Goal: Task Accomplishment & Management: Use online tool/utility

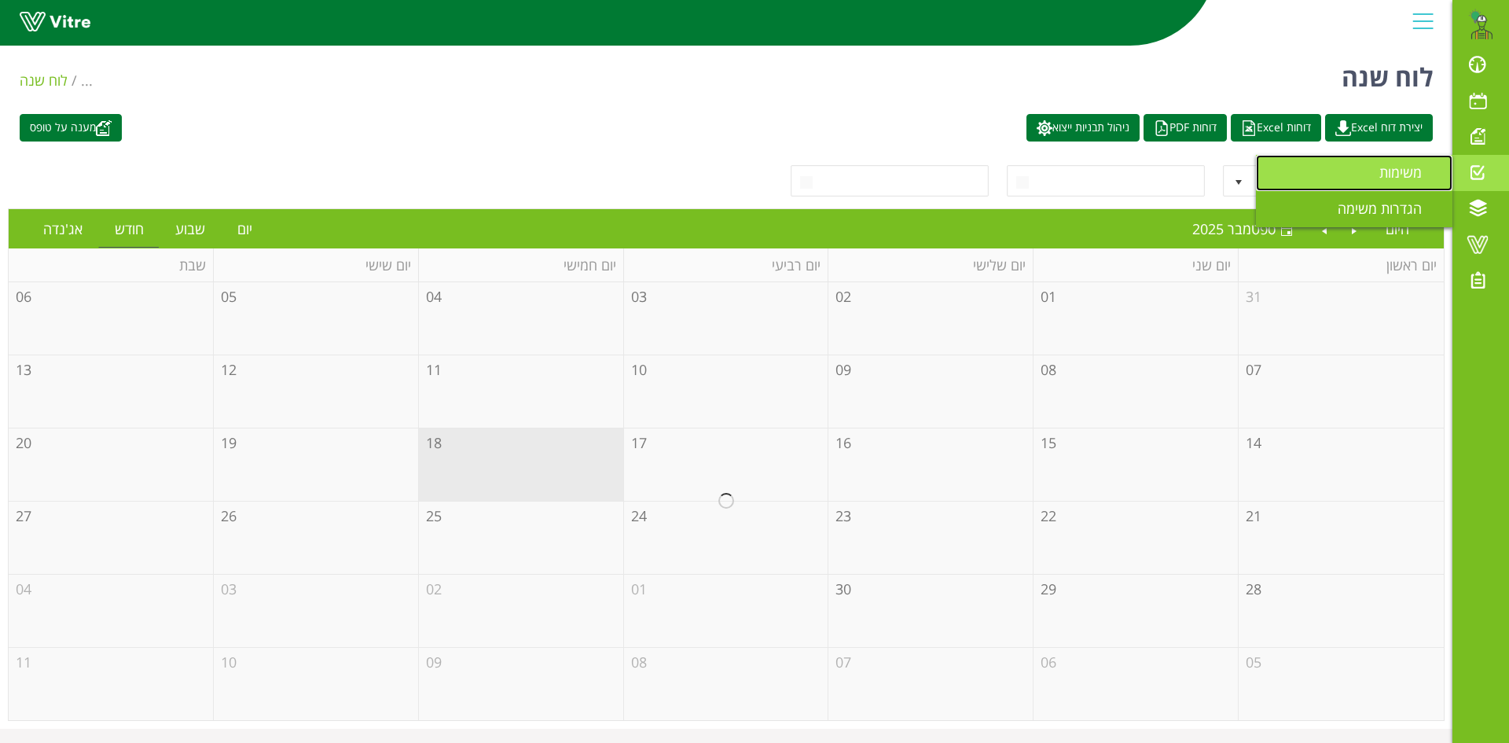
click at [1398, 172] on span "משימות" at bounding box center [1409, 172] width 61 height 19
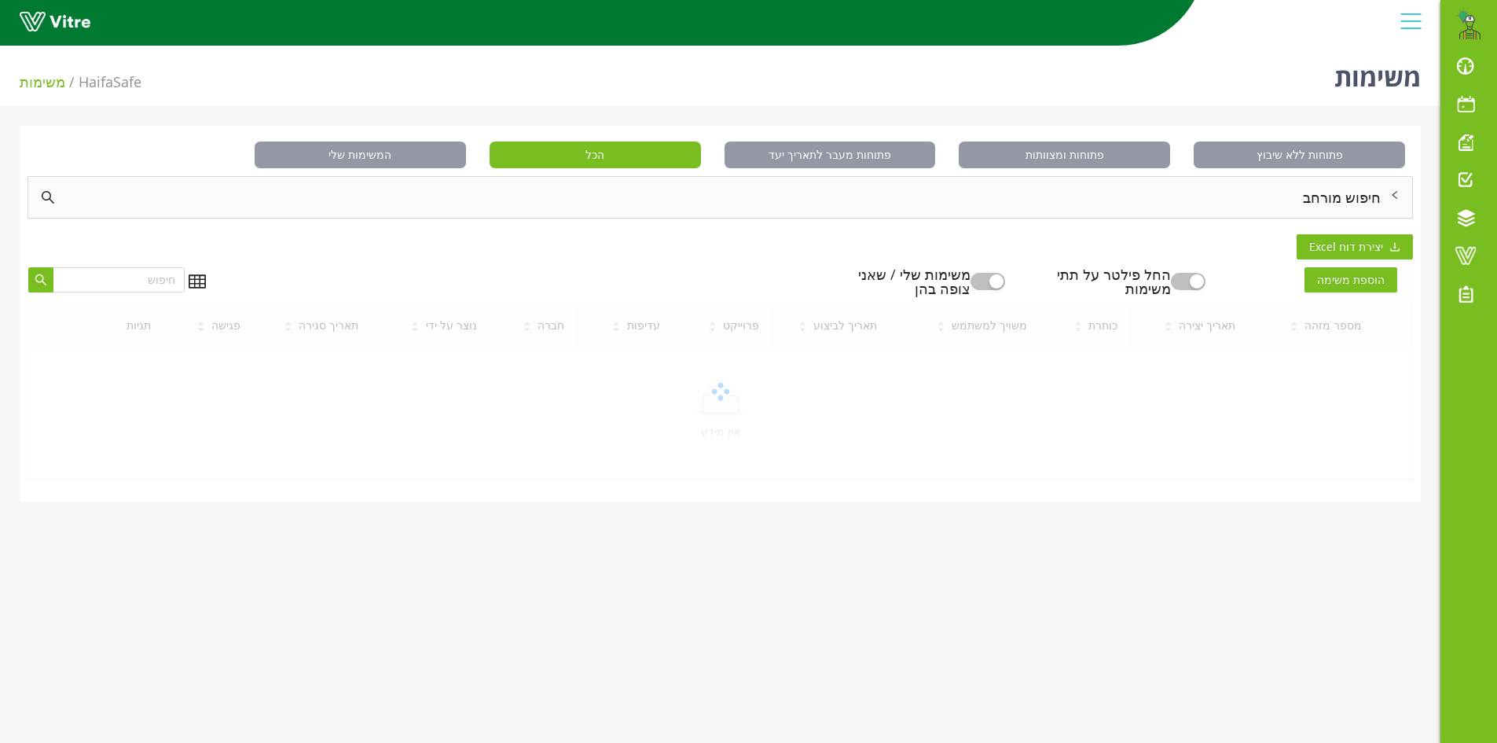
click at [1338, 195] on div "חיפוש מורחב" at bounding box center [720, 197] width 1384 height 41
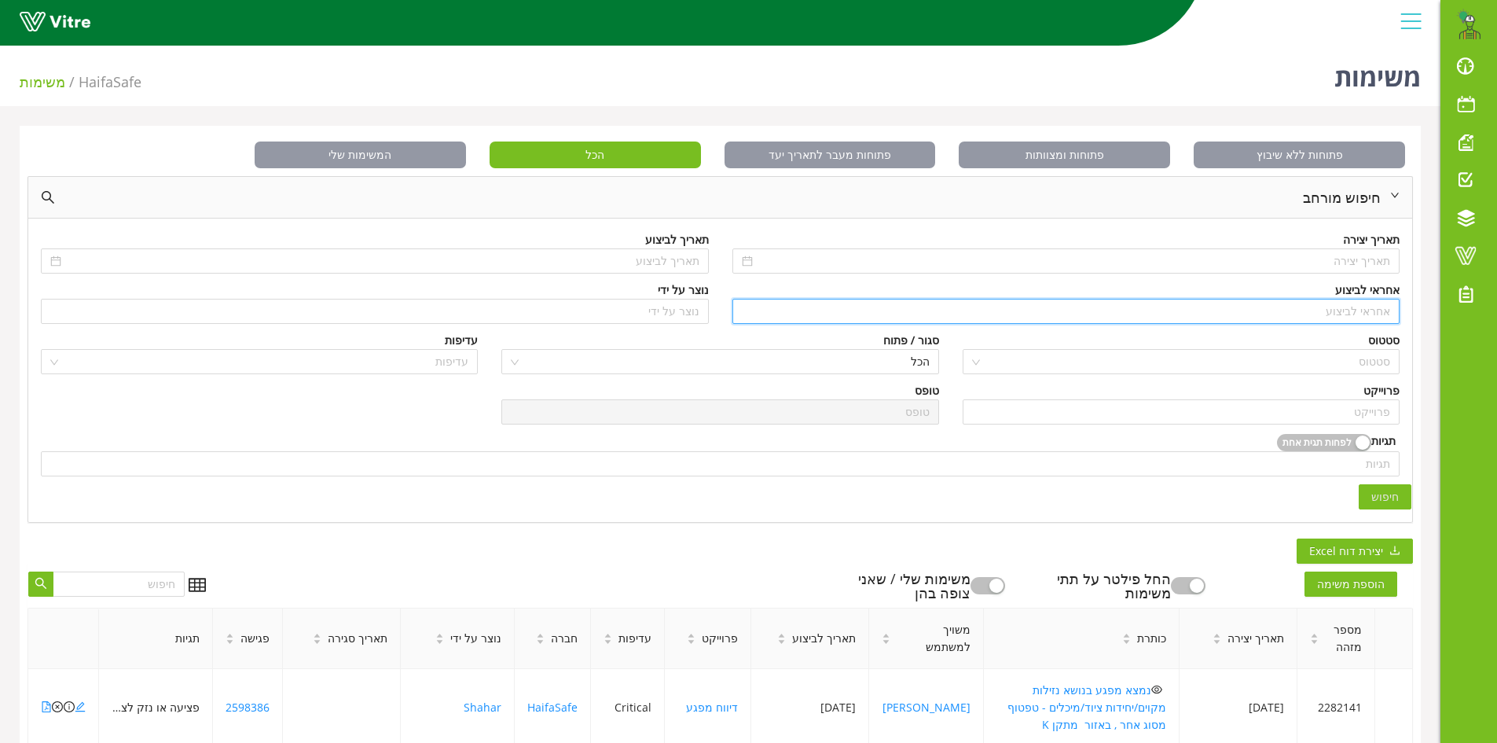
click at [1360, 307] on input "search" at bounding box center [1066, 311] width 649 height 24
click at [1364, 344] on div "[PERSON_NAME]" at bounding box center [1064, 342] width 649 height 17
type input "[PERSON_NAME]"
click at [1359, 411] on input "search" at bounding box center [1181, 412] width 418 height 24
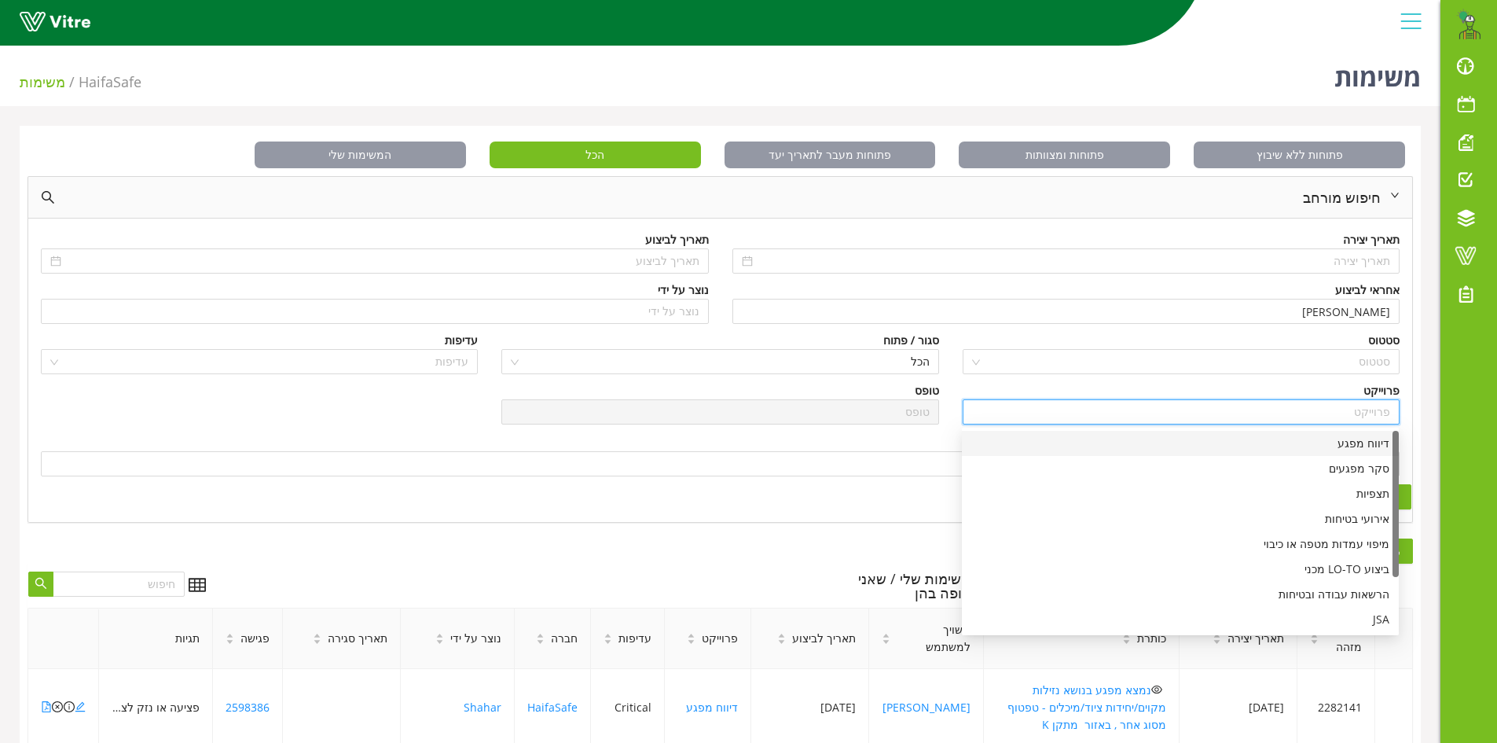
click at [1362, 447] on div "דיווח מפגע" at bounding box center [1180, 443] width 418 height 17
type input "דיווח מפגע"
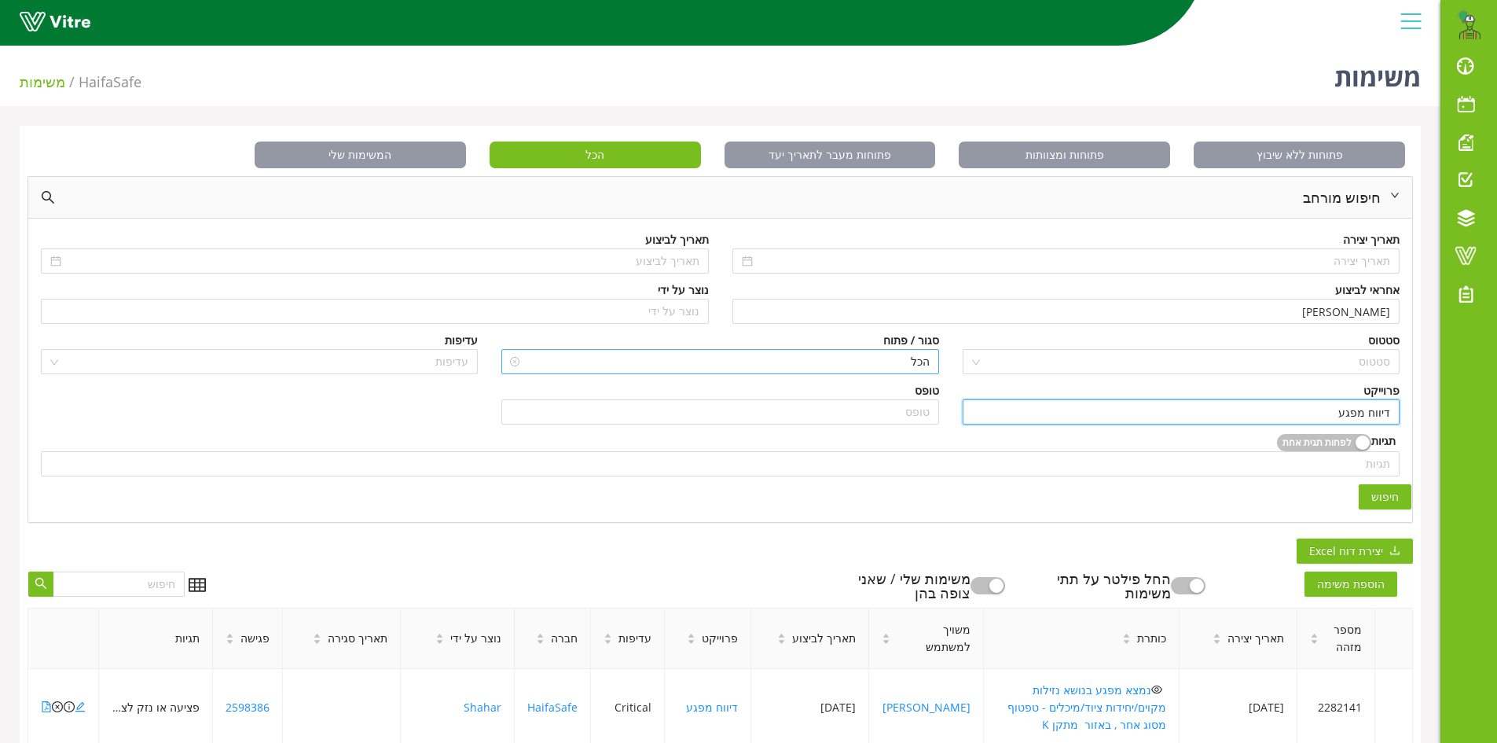
click at [919, 364] on span "הכל" at bounding box center [720, 362] width 418 height 24
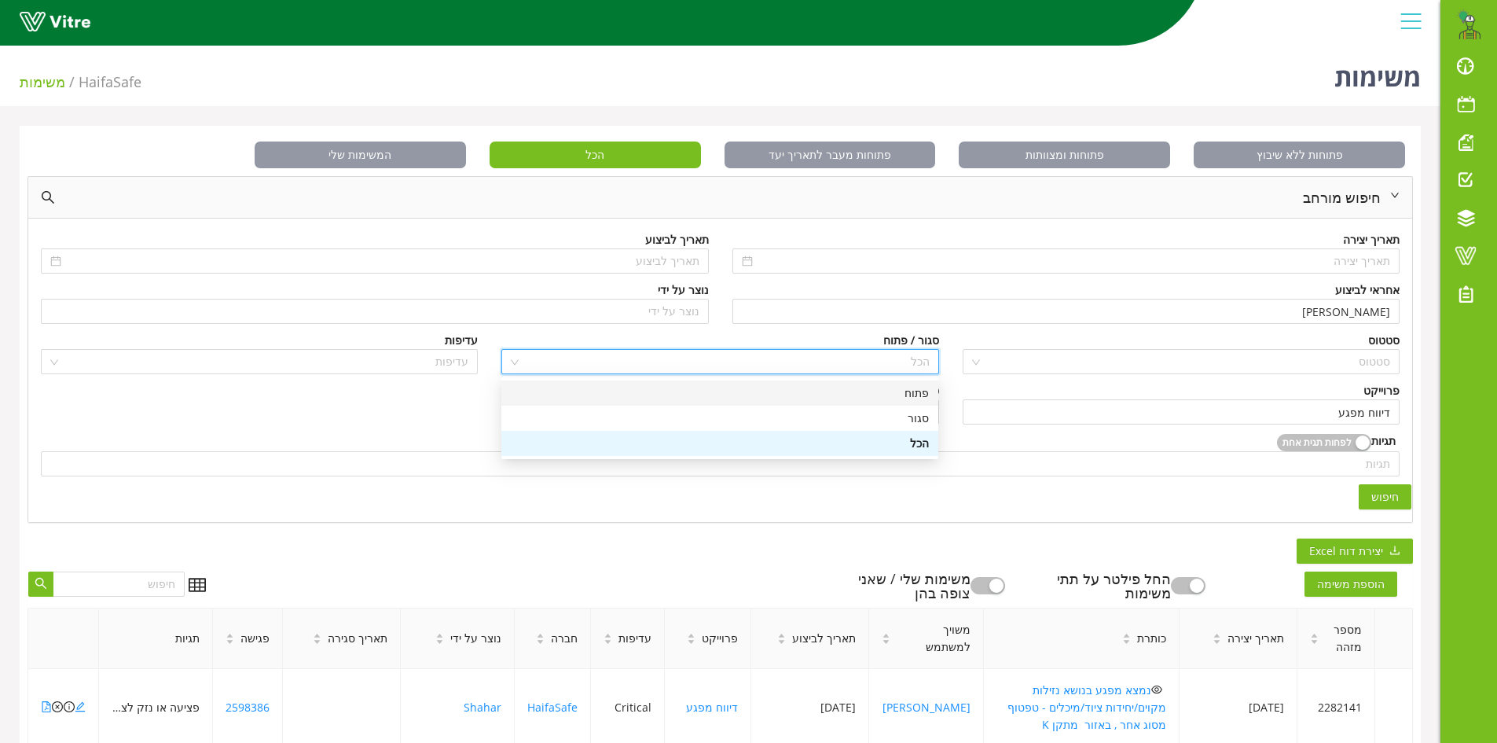
click at [920, 387] on div "פתוח" at bounding box center [720, 392] width 418 height 17
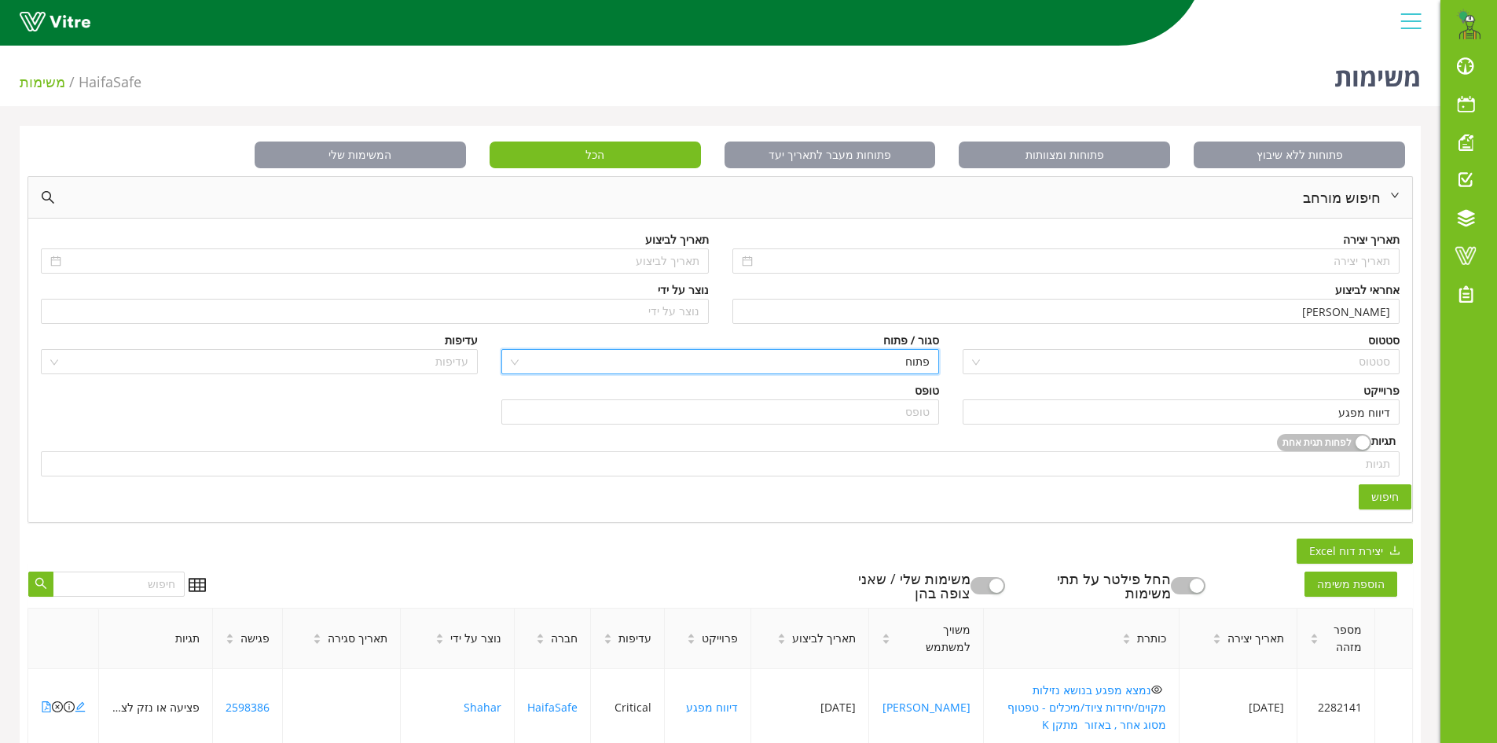
click at [1386, 505] on button "חיפוש" at bounding box center [1385, 496] width 53 height 25
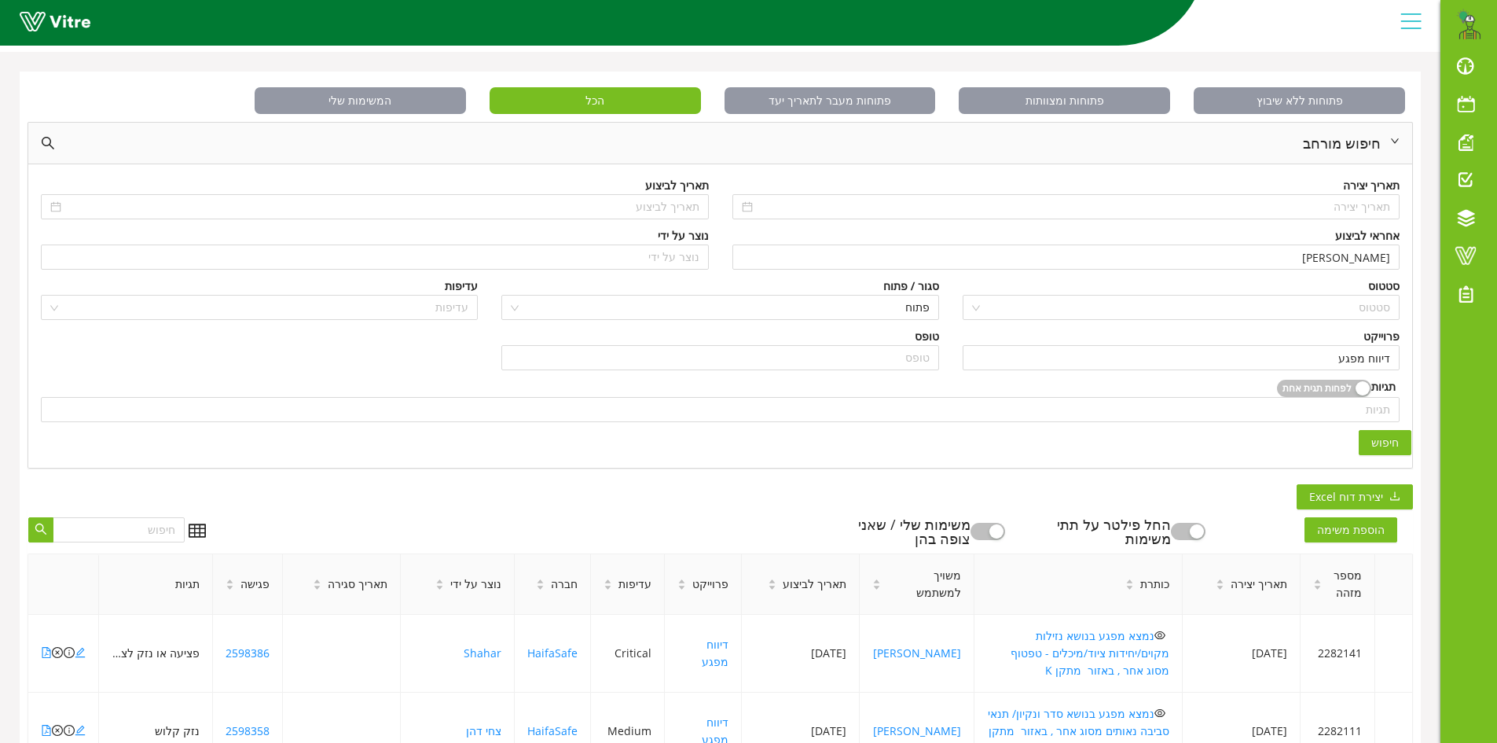
scroll to position [236, 0]
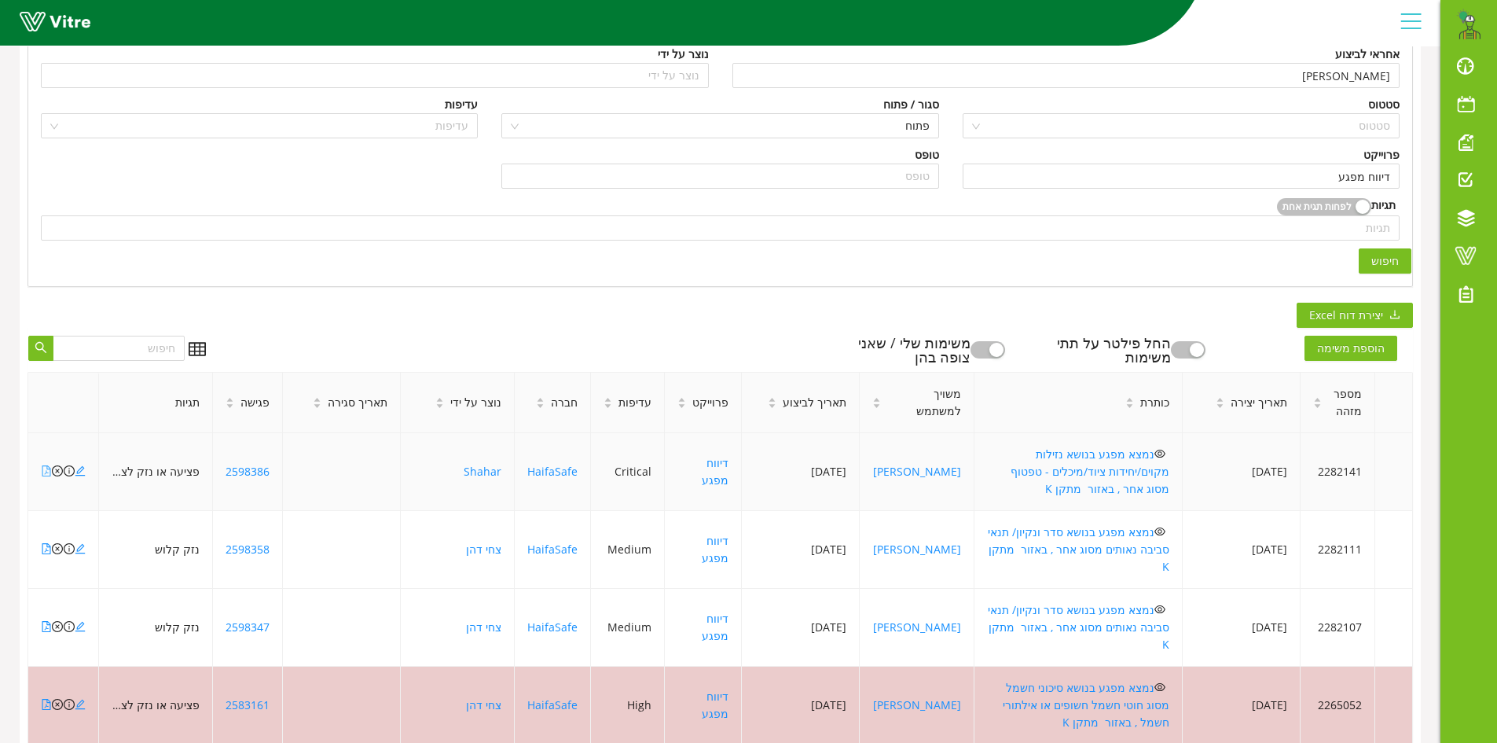
click at [46, 465] on icon "file-pdf" at bounding box center [46, 470] width 9 height 11
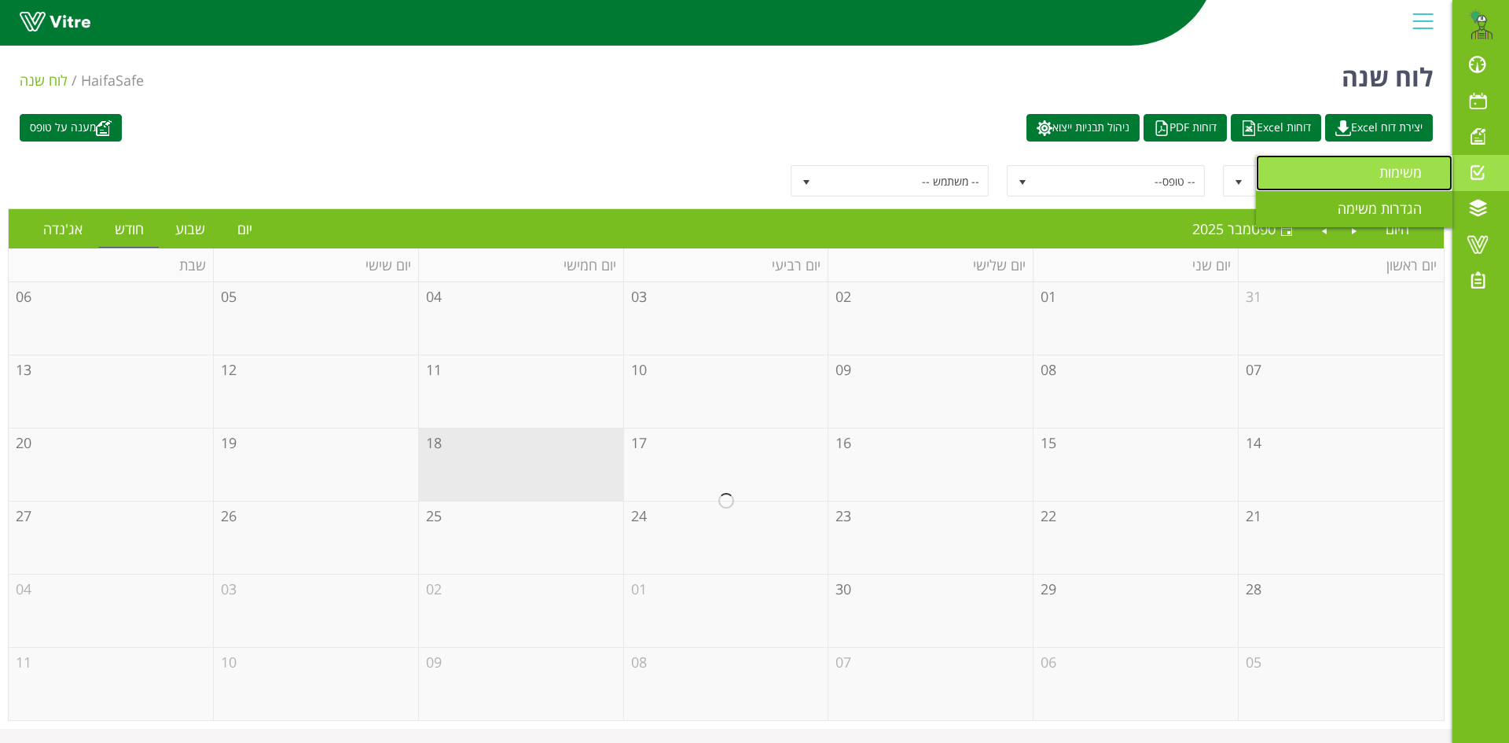
click at [1407, 173] on span "משימות" at bounding box center [1409, 172] width 61 height 19
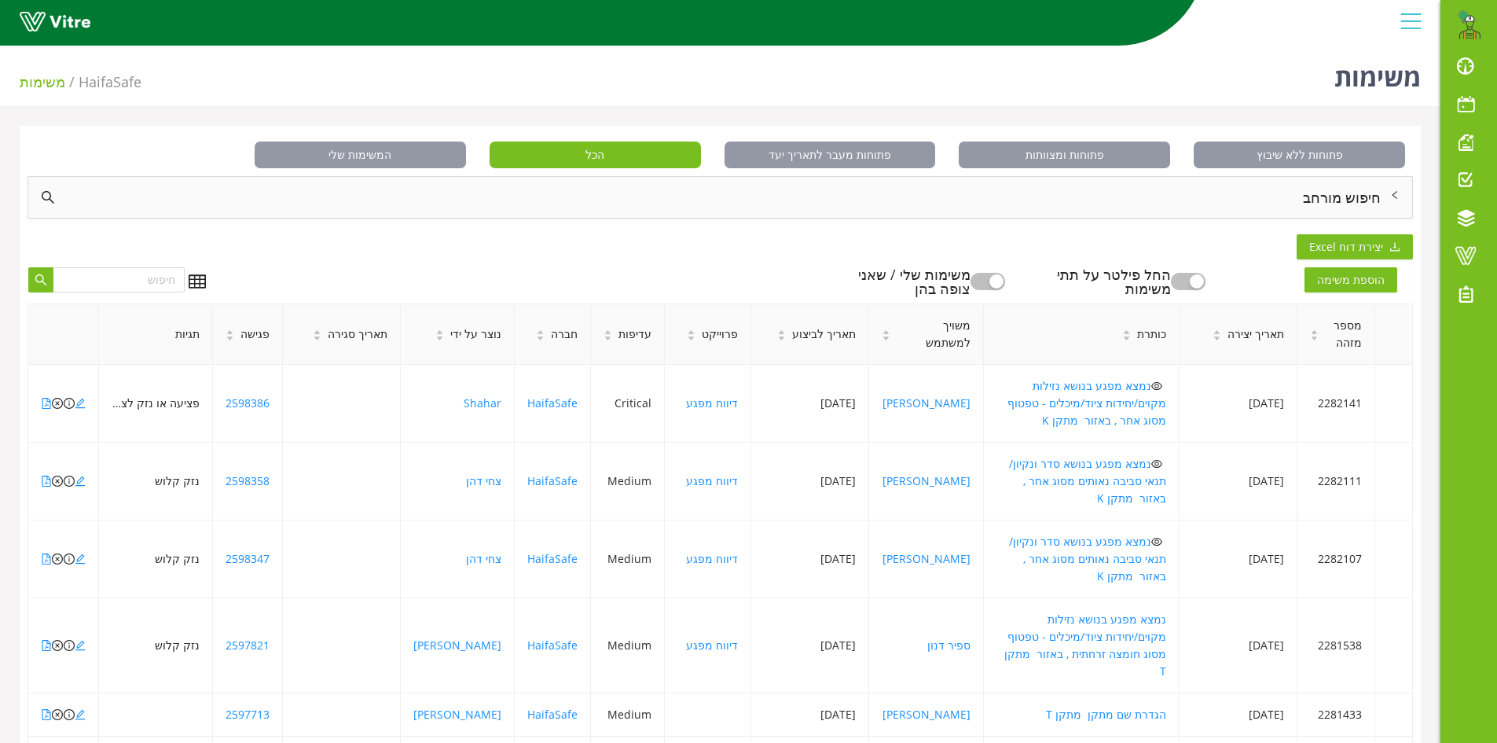
click at [1349, 197] on div "חיפוש מורחב" at bounding box center [720, 197] width 1384 height 41
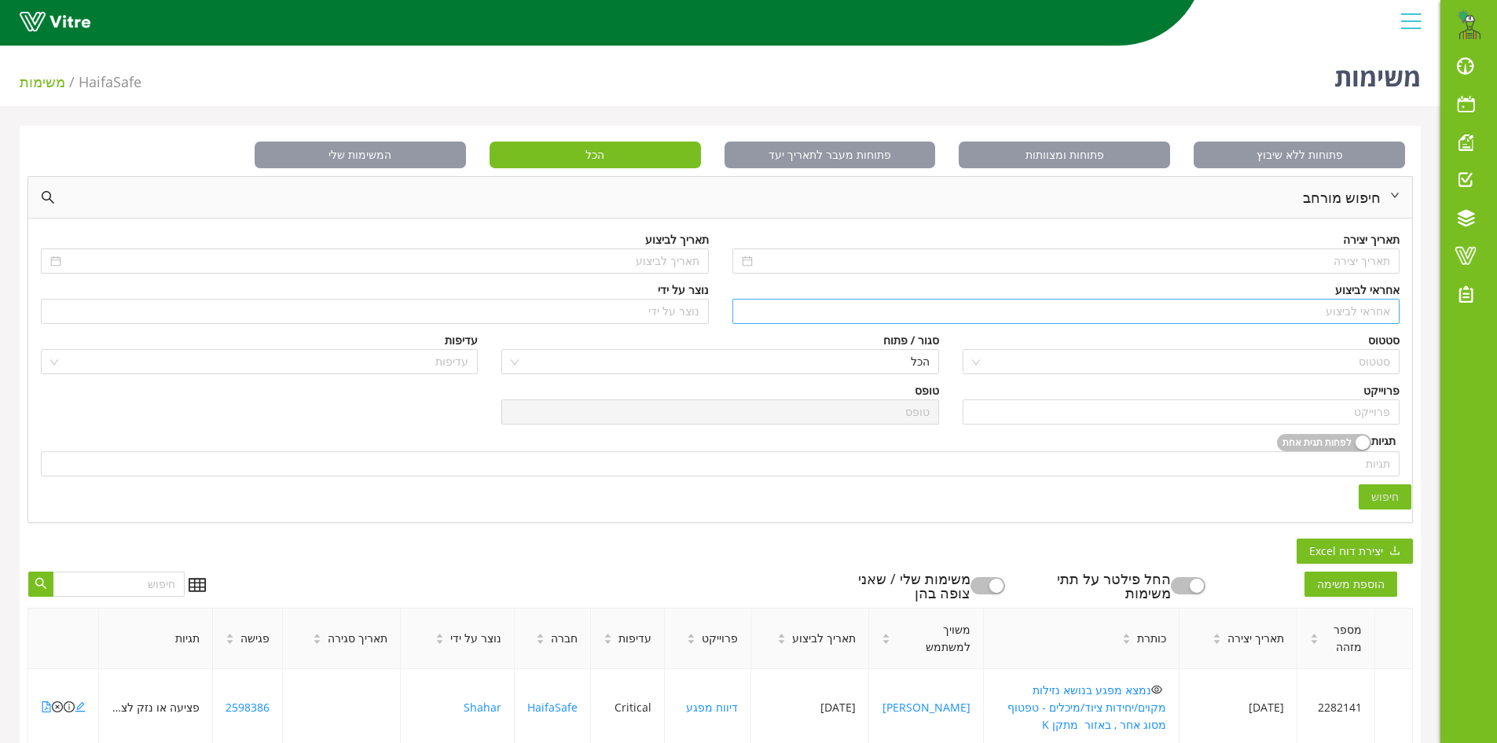
click at [1353, 309] on input "search" at bounding box center [1066, 311] width 649 height 24
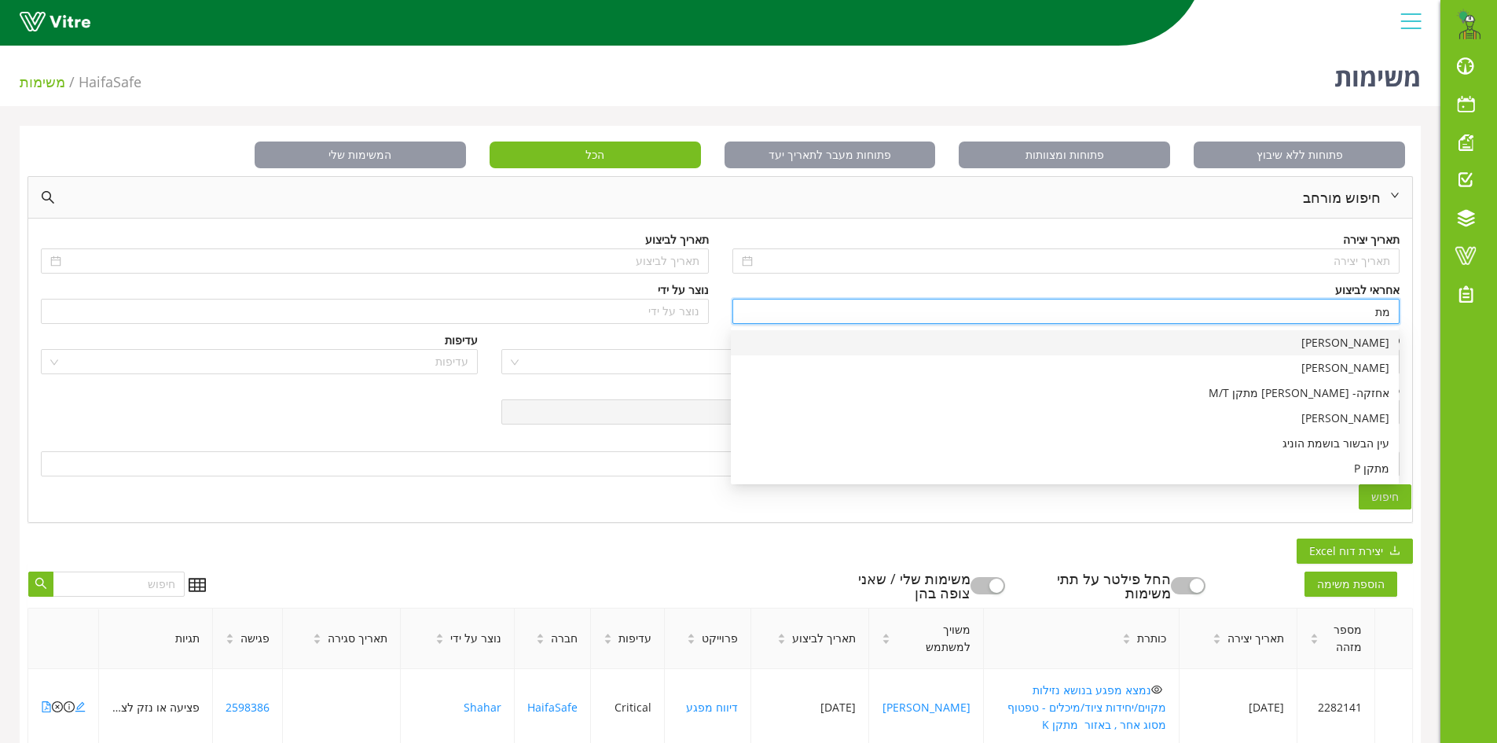
click at [1361, 343] on div "[PERSON_NAME]" at bounding box center [1064, 342] width 649 height 17
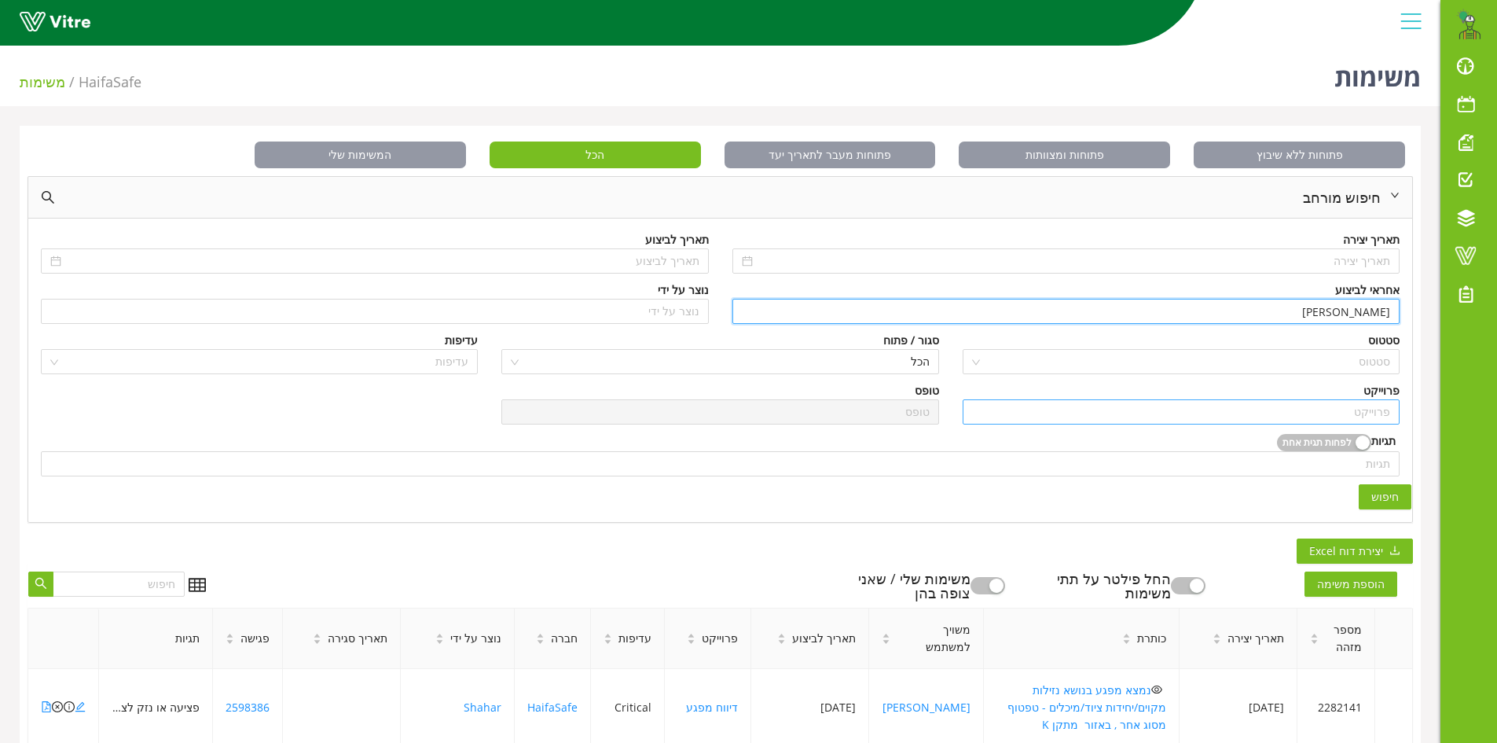
type input "[PERSON_NAME]"
click at [1353, 416] on input "search" at bounding box center [1181, 412] width 418 height 24
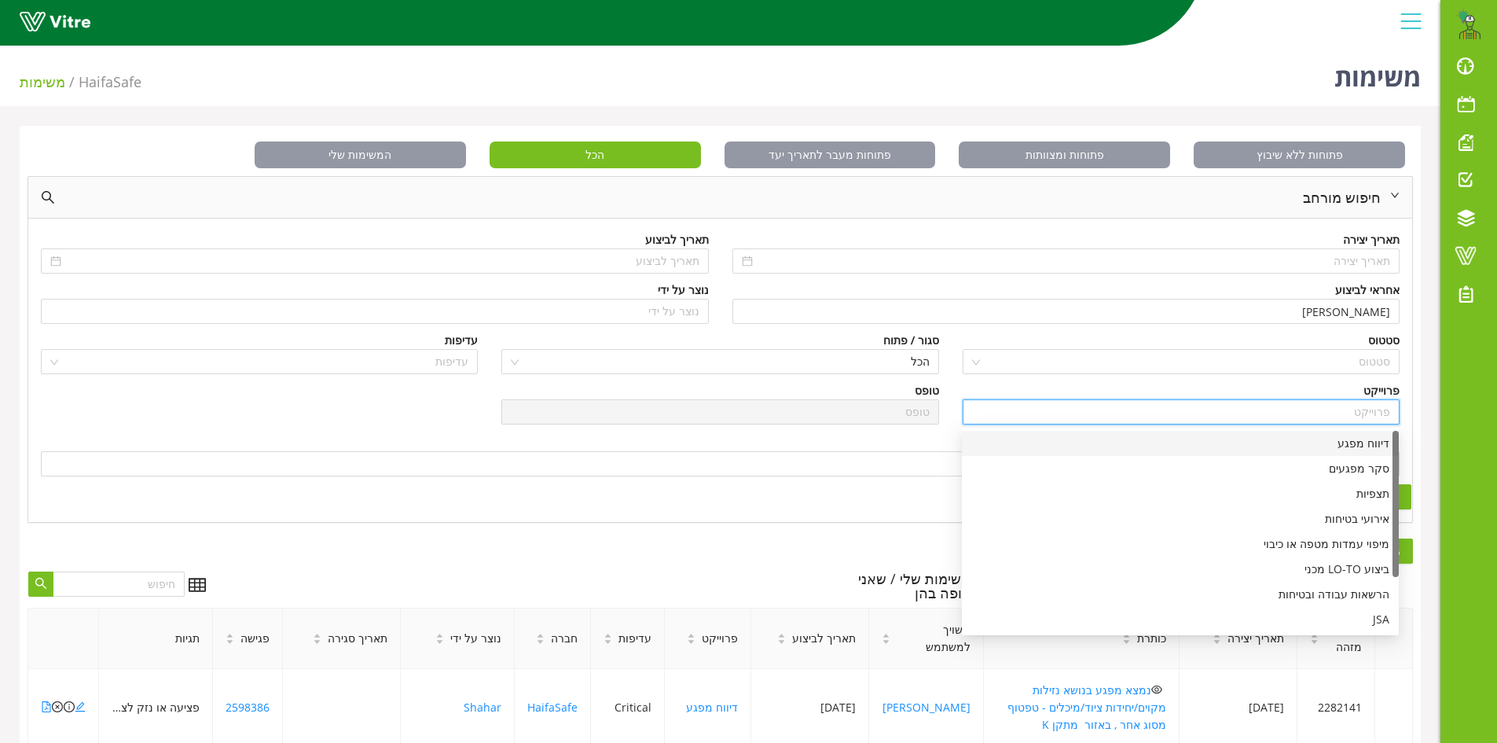
click at [1356, 443] on div "דיווח מפגע" at bounding box center [1180, 443] width 418 height 17
type input "דיווח מפגע"
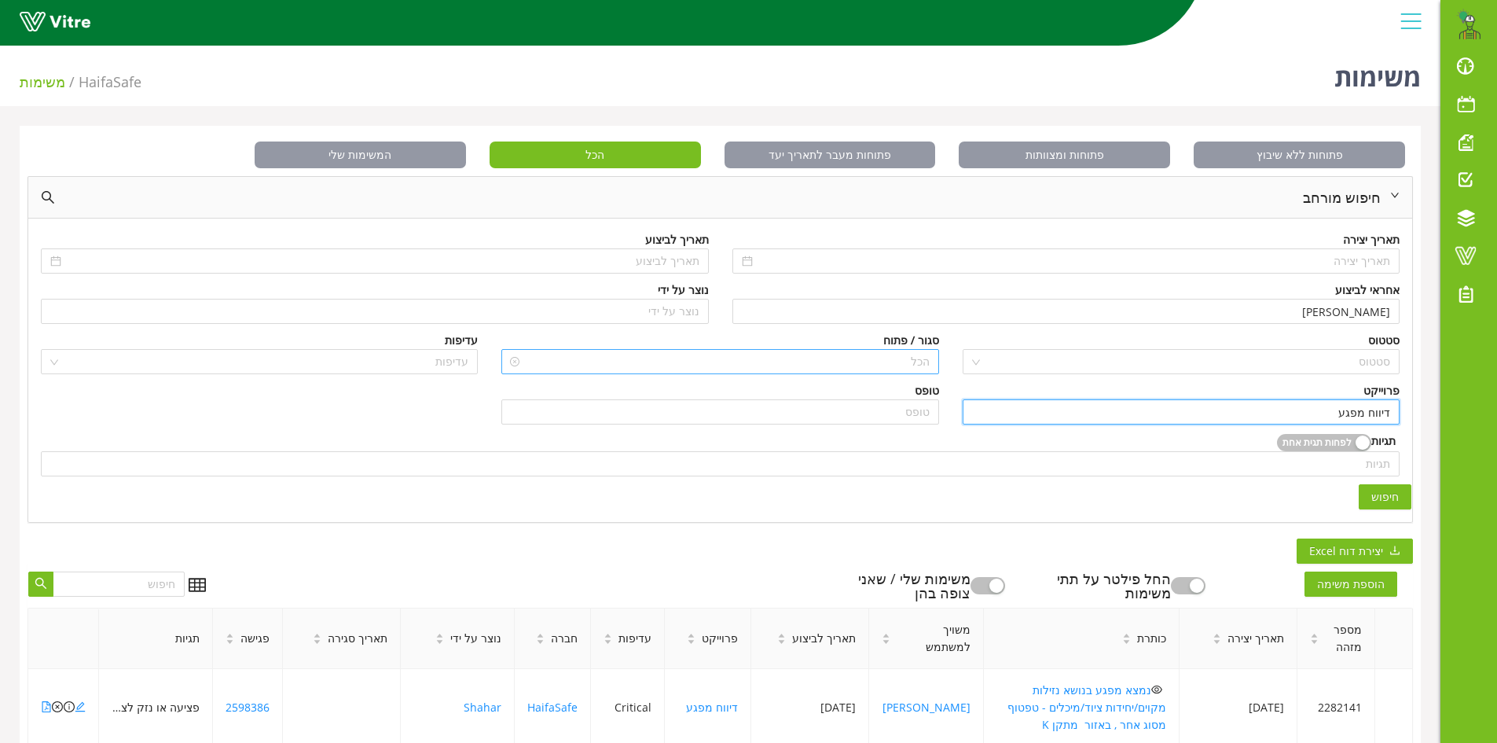
click at [877, 358] on span "הכל" at bounding box center [720, 362] width 418 height 24
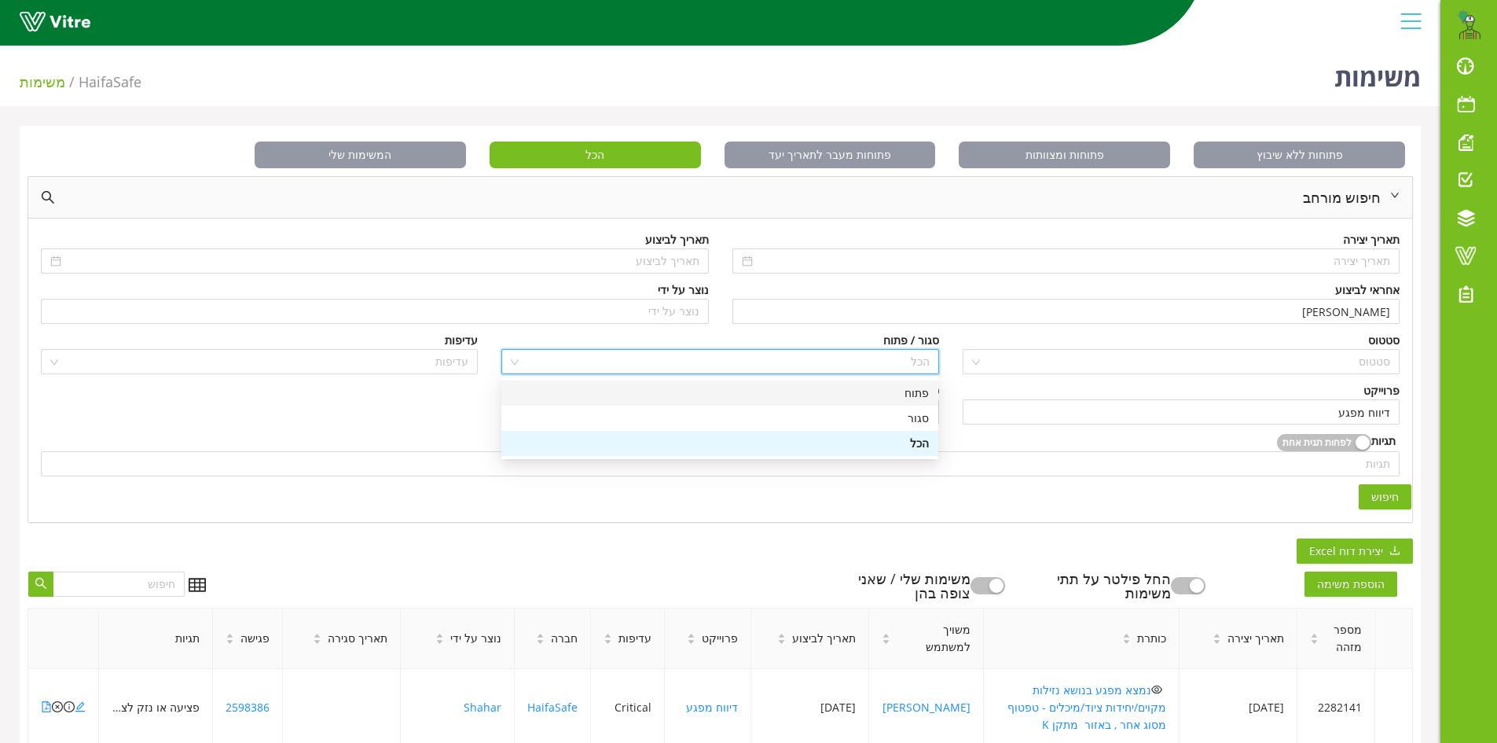
click at [901, 391] on div "פתוח" at bounding box center [720, 392] width 418 height 17
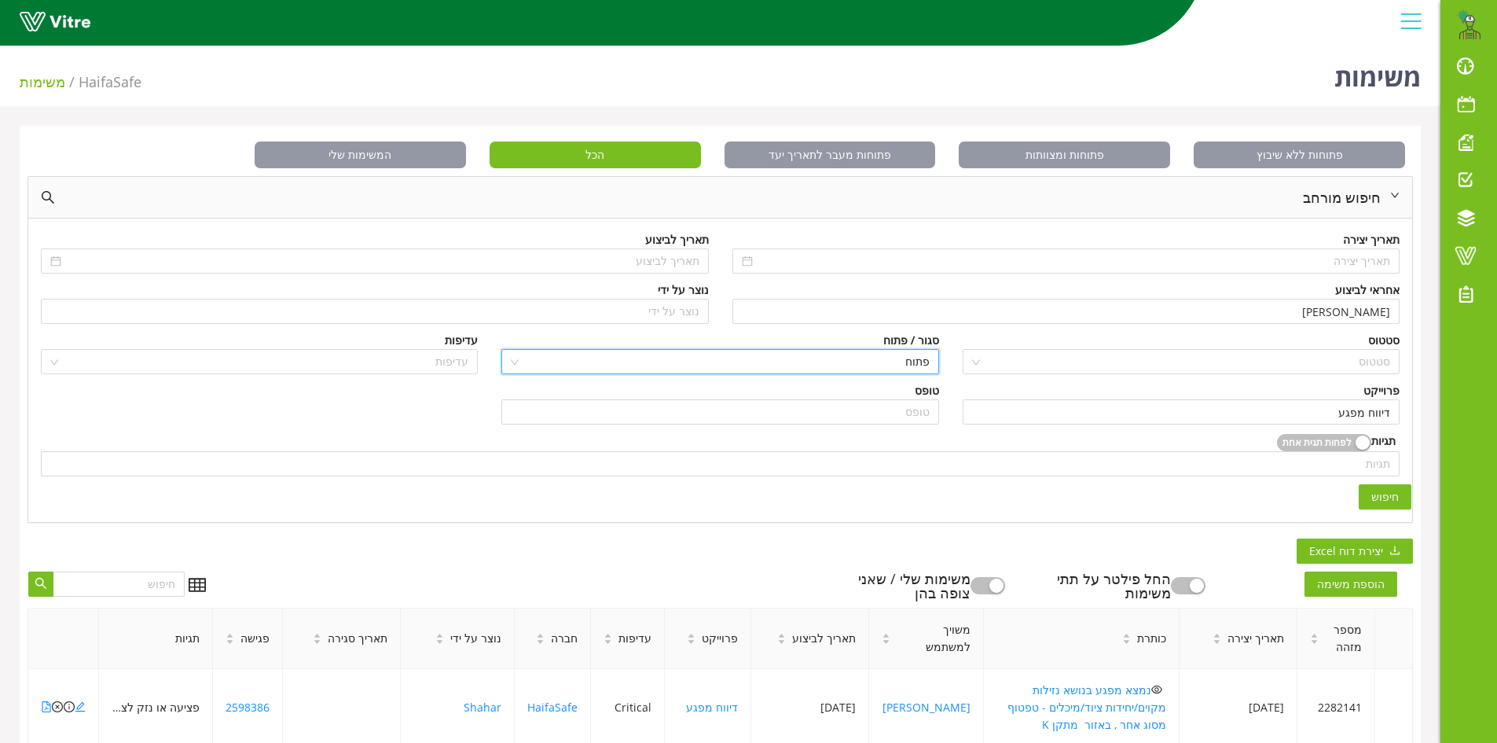
click at [1386, 498] on span "חיפוש" at bounding box center [1385, 496] width 28 height 17
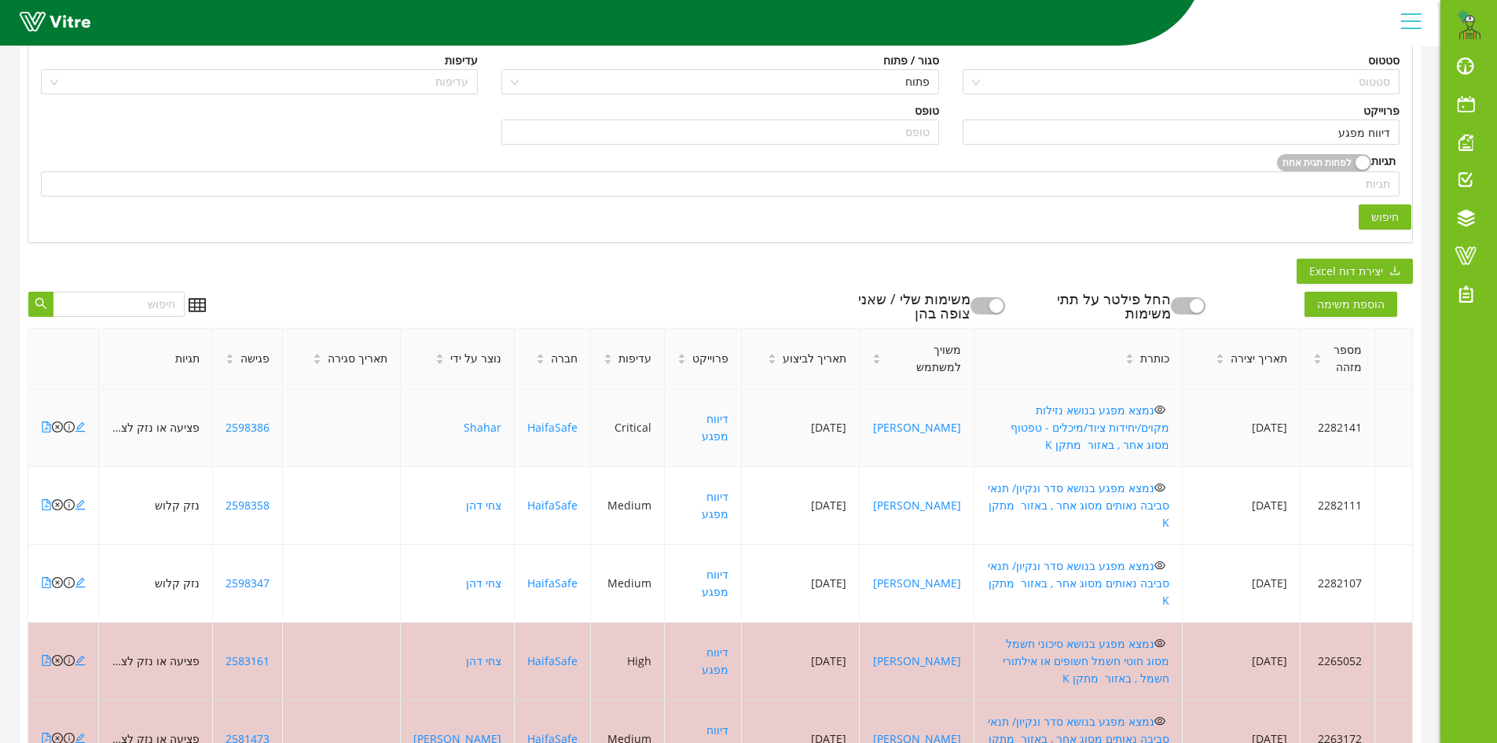
scroll to position [314, 0]
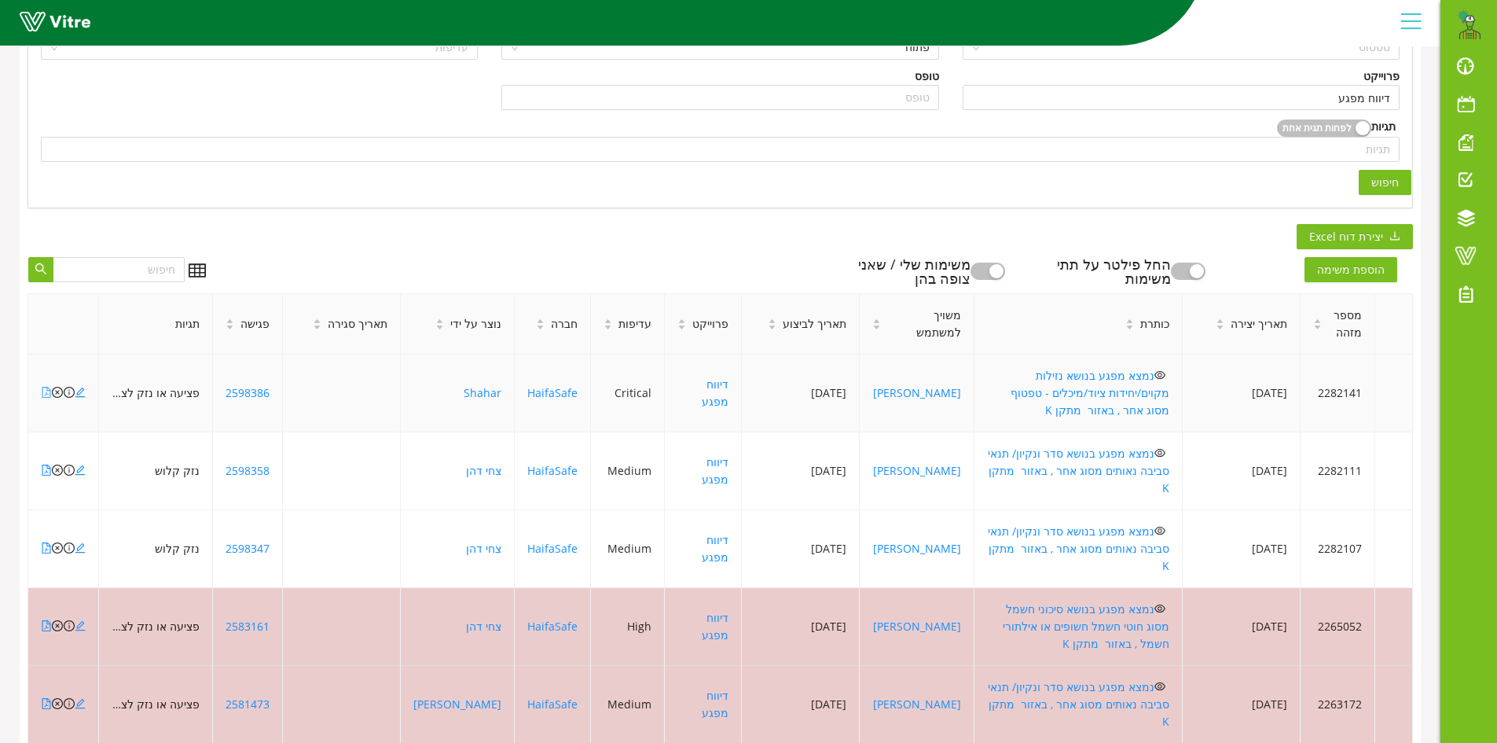
click at [44, 387] on icon "file-pdf" at bounding box center [46, 392] width 11 height 11
click at [44, 464] on icon "file-pdf" at bounding box center [46, 469] width 11 height 11
click at [46, 542] on icon "file-pdf" at bounding box center [46, 547] width 11 height 11
click at [44, 542] on icon "file-pdf" at bounding box center [46, 547] width 11 height 11
click at [42, 464] on icon "file-pdf" at bounding box center [46, 469] width 9 height 11
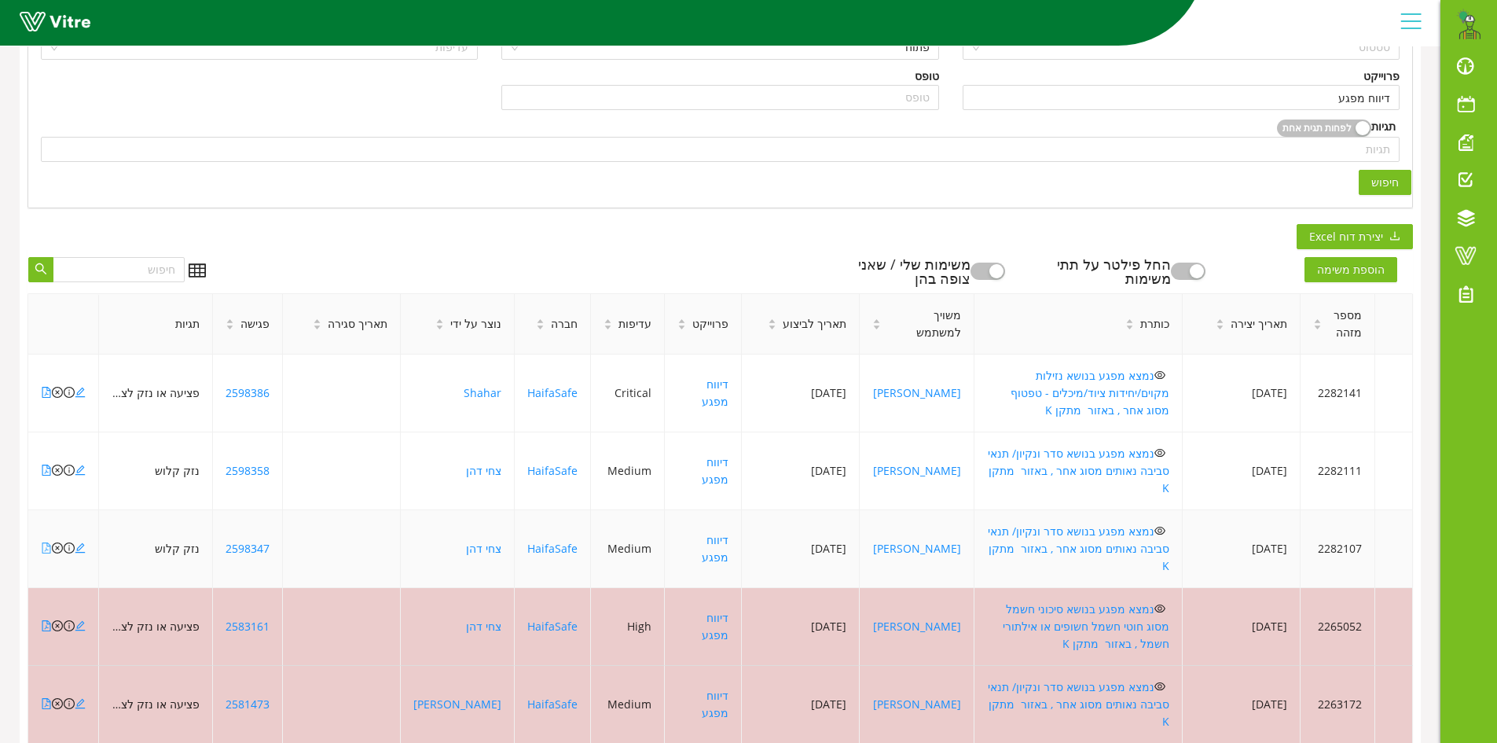
click at [45, 542] on icon "file-pdf" at bounding box center [46, 547] width 11 height 11
click at [57, 464] on icon "close-circle" at bounding box center [57, 469] width 11 height 11
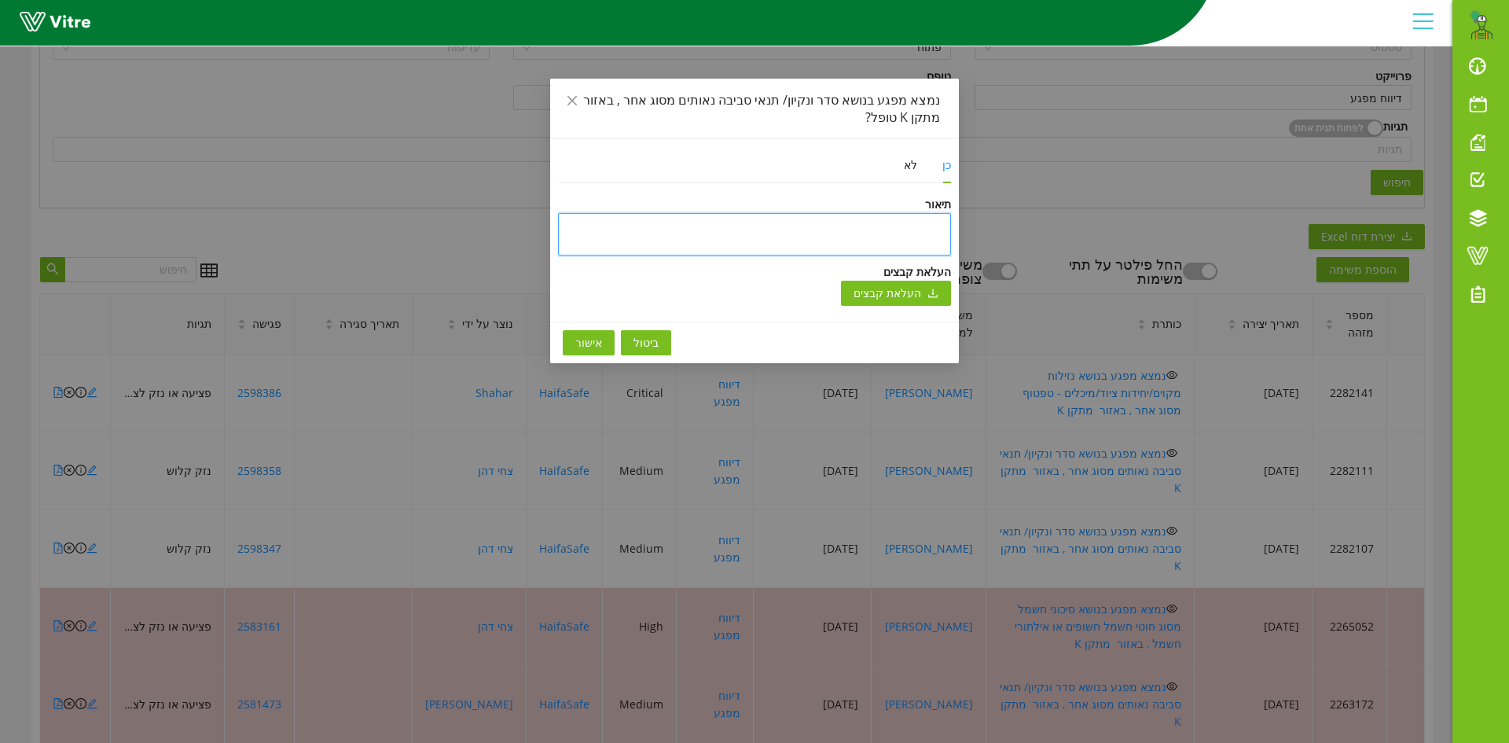
click at [825, 230] on textarea at bounding box center [754, 234] width 393 height 42
type textarea "ט"
type textarea "טו"
type textarea "טופ"
type textarea "טופל"
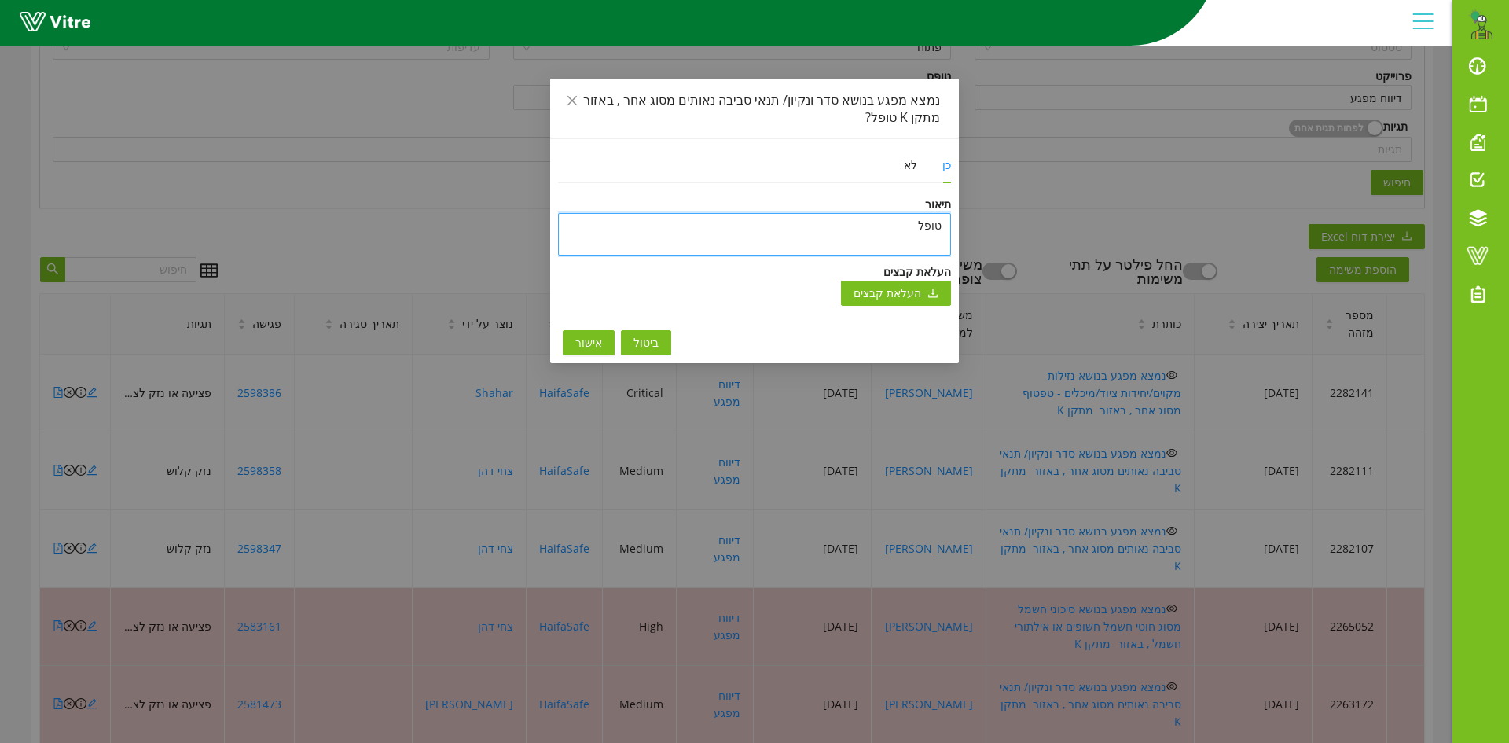
type textarea "טופל"
click at [570, 340] on button "אישור" at bounding box center [589, 342] width 52 height 25
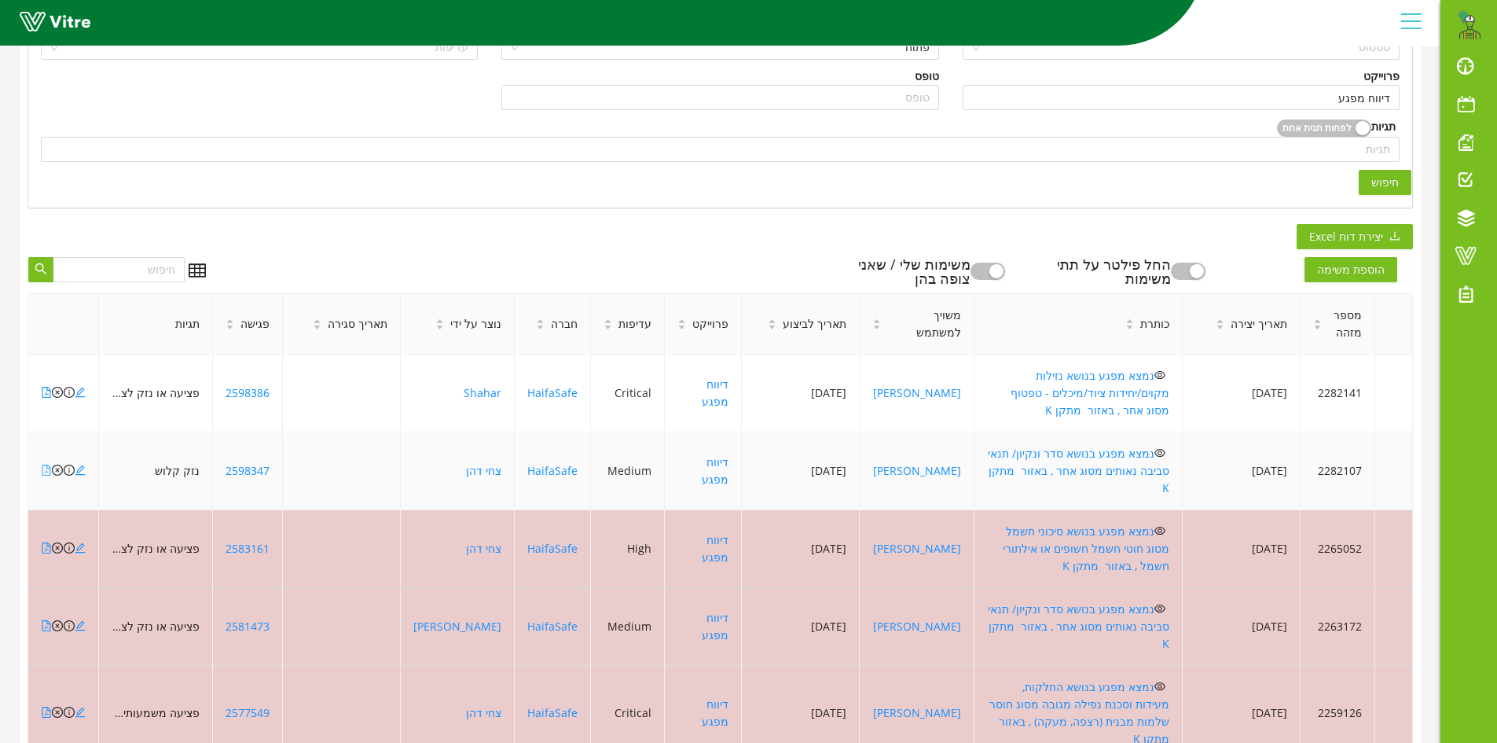
click at [46, 464] on icon "file-pdf" at bounding box center [46, 469] width 11 height 11
